Goal: Information Seeking & Learning: Learn about a topic

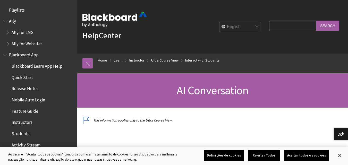
scroll to position [750, 0]
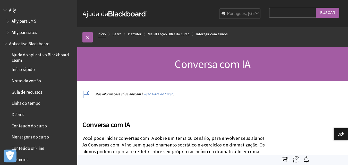
click at [99, 35] on link "Início" at bounding box center [102, 34] width 8 height 6
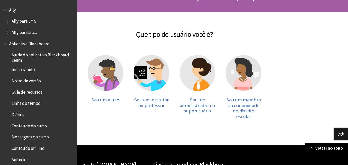
scroll to position [77, 0]
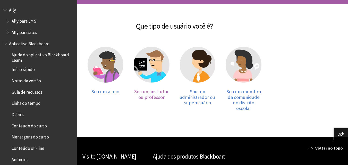
click at [158, 96] on span "Sou um instrutor ou professor" at bounding box center [151, 95] width 35 height 12
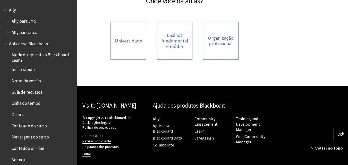
scroll to position [103, 0]
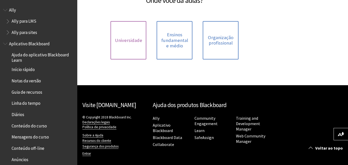
click at [130, 39] on span "Universidade" at bounding box center [128, 41] width 27 height 6
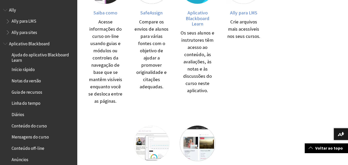
scroll to position [103, 0]
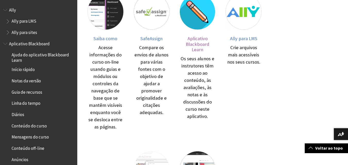
click at [198, 12] on img at bounding box center [198, 12] width 36 height 36
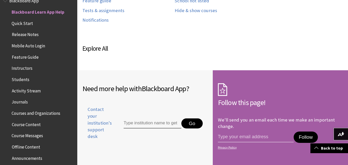
scroll to position [309, 0]
